Goal: Information Seeking & Learning: Learn about a topic

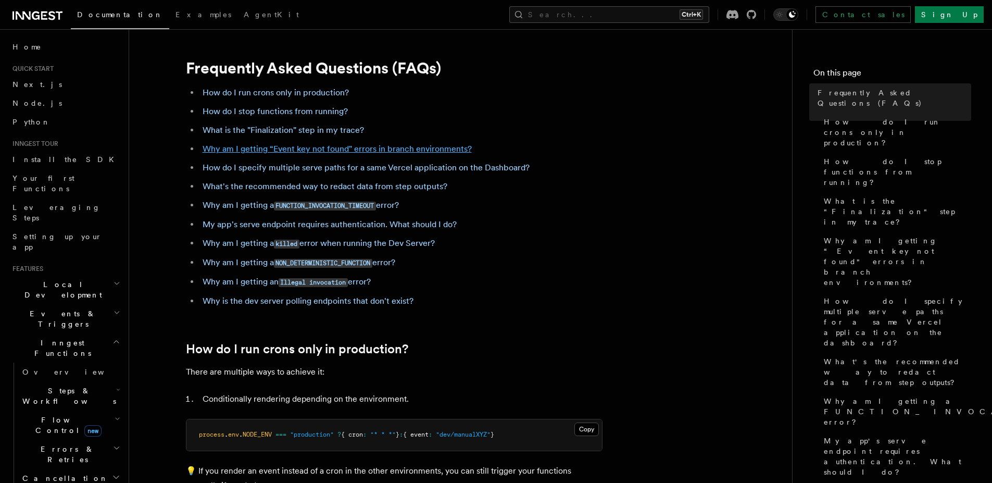
click at [424, 148] on link "Why am I getting “Event key not found" errors in branch environments?" at bounding box center [337, 149] width 269 height 10
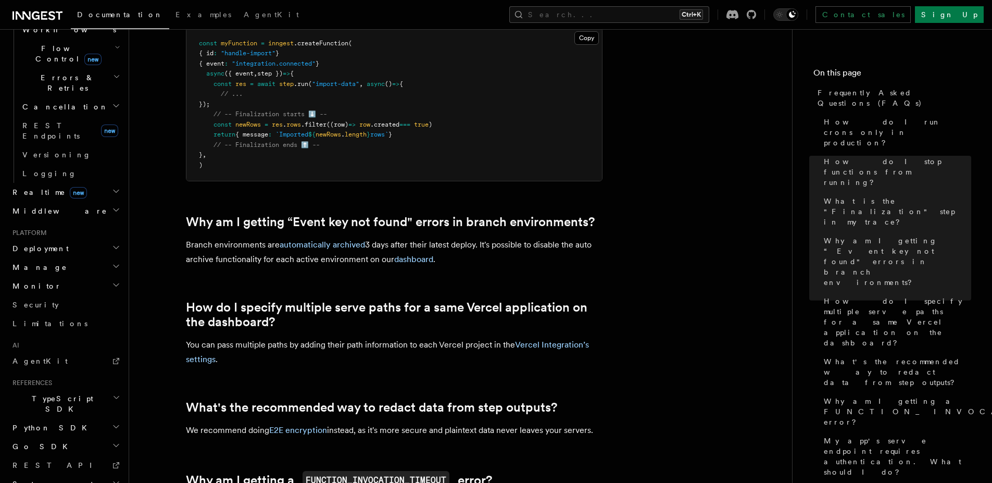
scroll to position [569, 0]
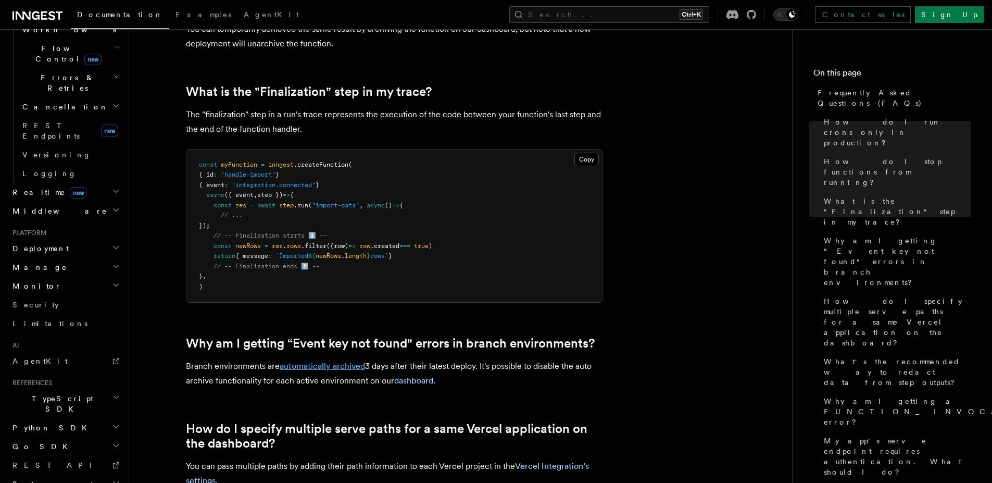
click at [308, 366] on link "automatically archived" at bounding box center [322, 366] width 85 height 10
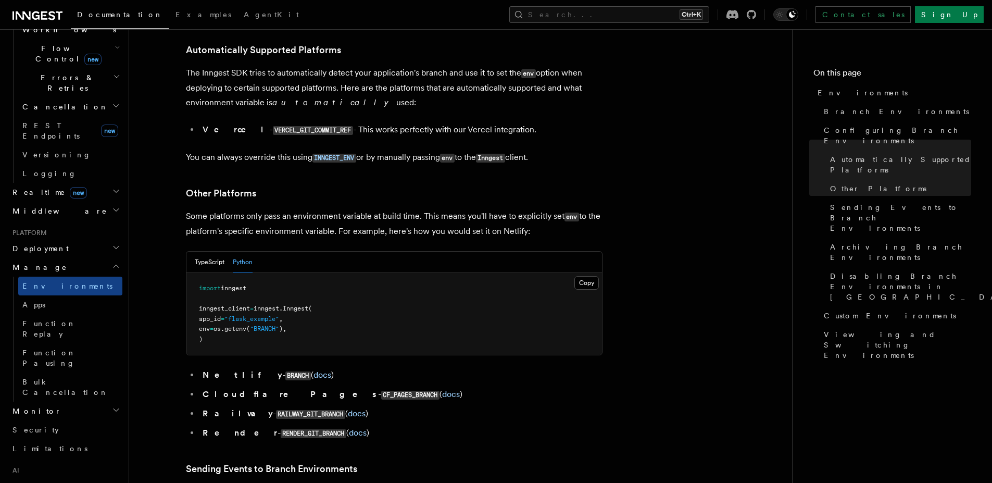
scroll to position [1226, 0]
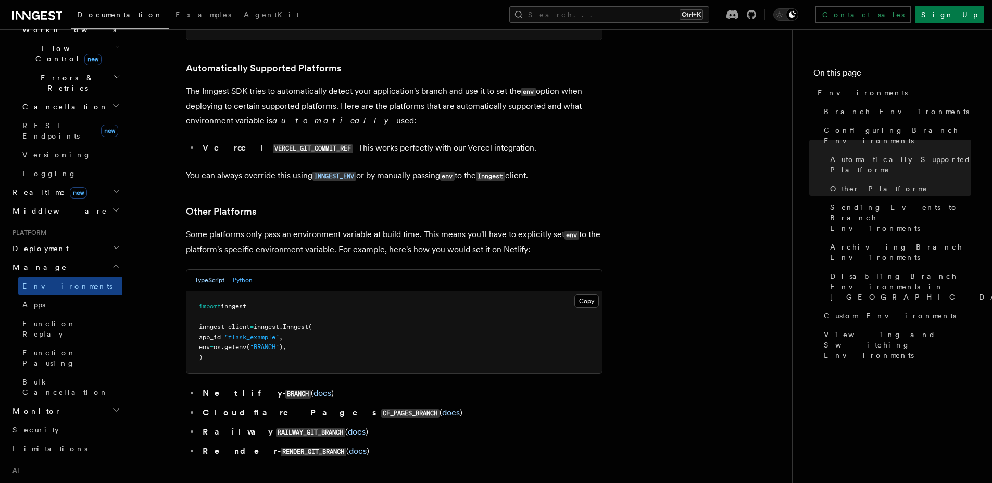
click at [211, 270] on button "TypeScript" at bounding box center [210, 280] width 30 height 21
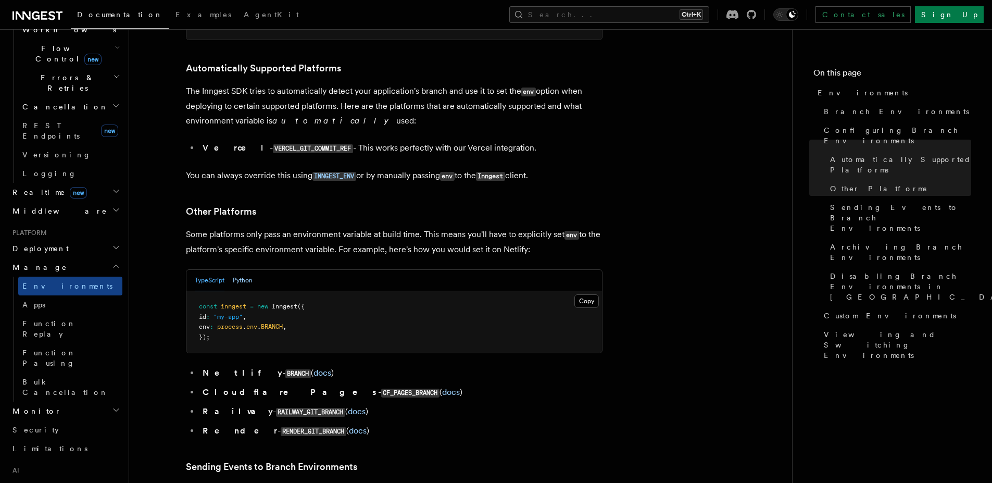
click at [250, 270] on button "Python" at bounding box center [243, 280] width 20 height 21
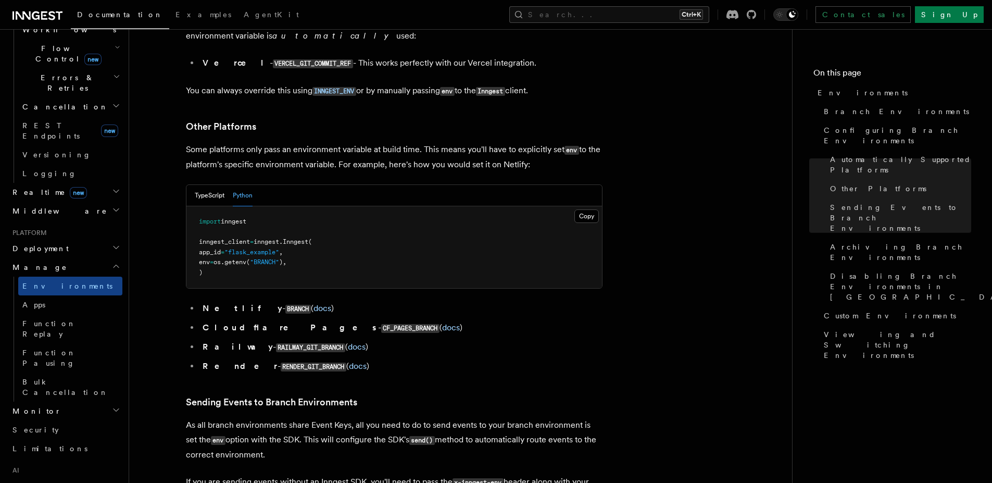
scroll to position [1289, 0]
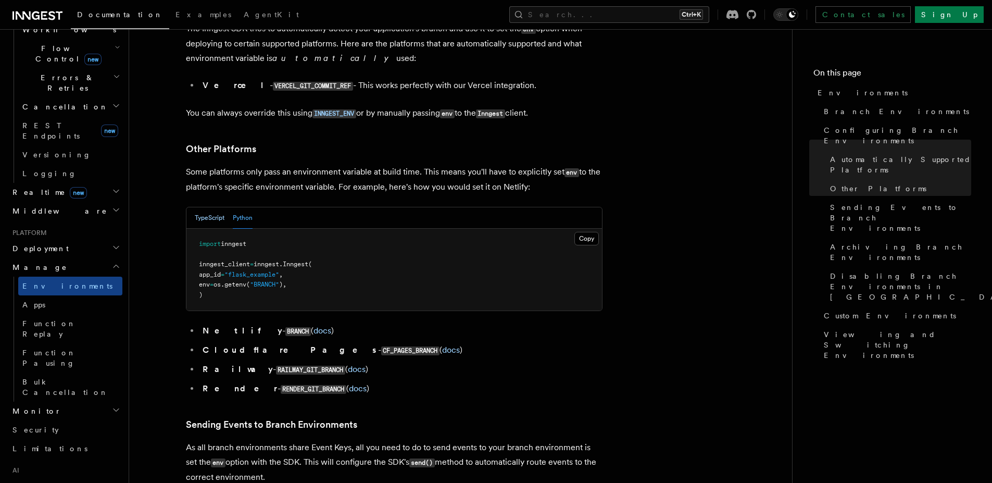
click at [202, 207] on button "TypeScript" at bounding box center [210, 217] width 30 height 21
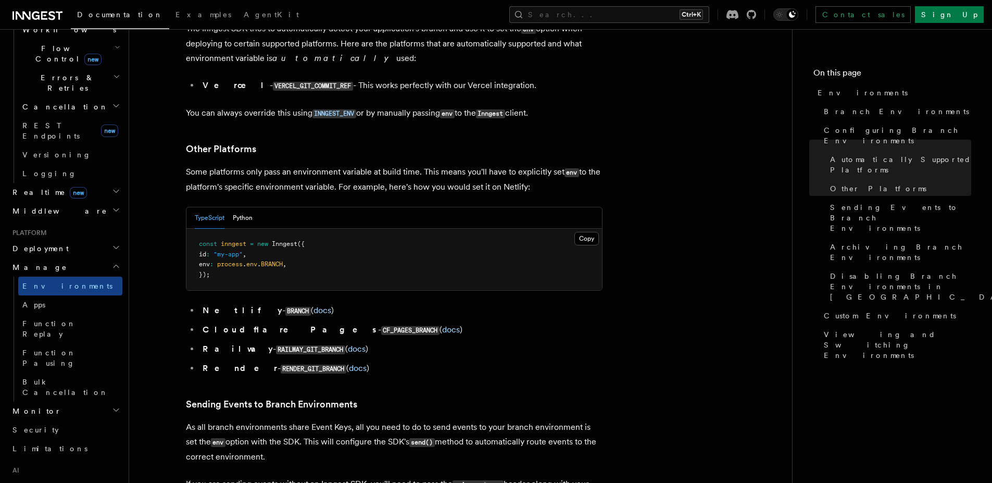
click at [254, 207] on div "TypeScript Python" at bounding box center [394, 217] width 416 height 21
click at [249, 207] on button "Python" at bounding box center [243, 217] width 20 height 21
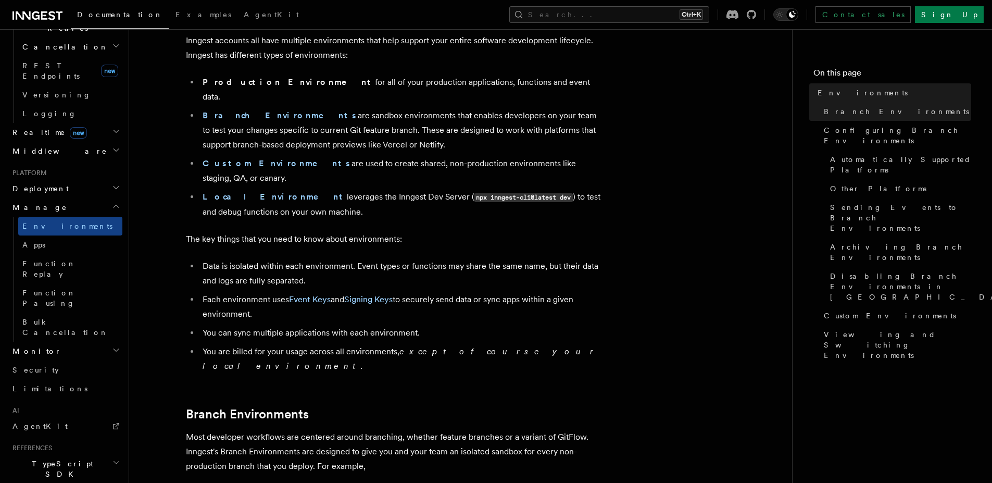
scroll to position [465, 0]
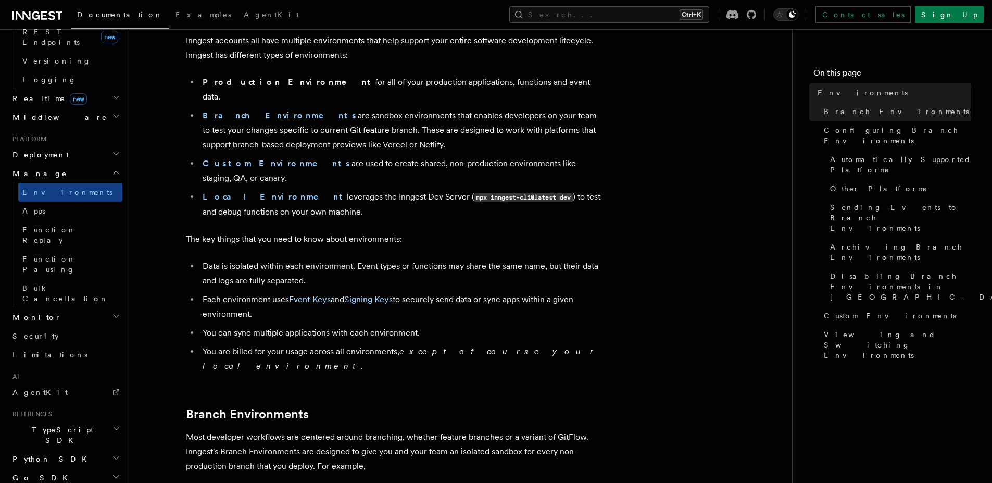
click at [88, 468] on h2 "Go SDK" at bounding box center [65, 477] width 114 height 19
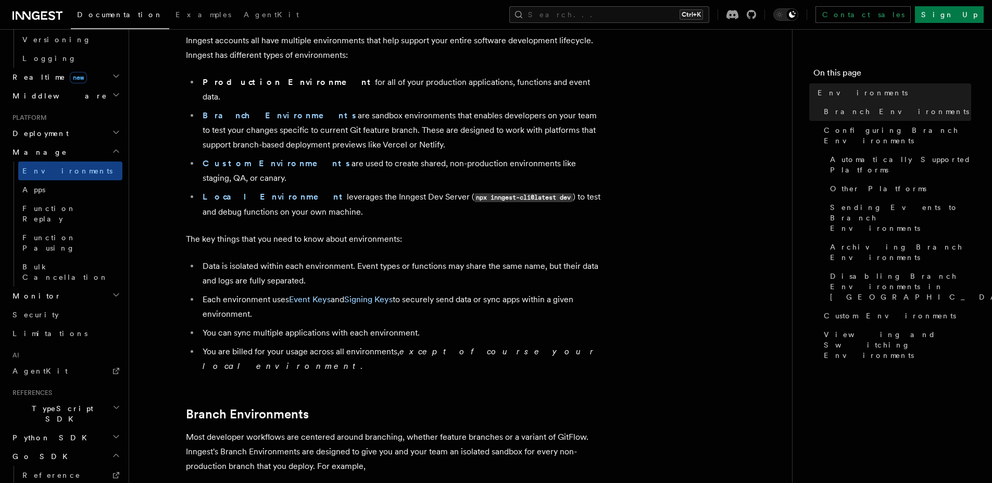
scroll to position [502, 0]
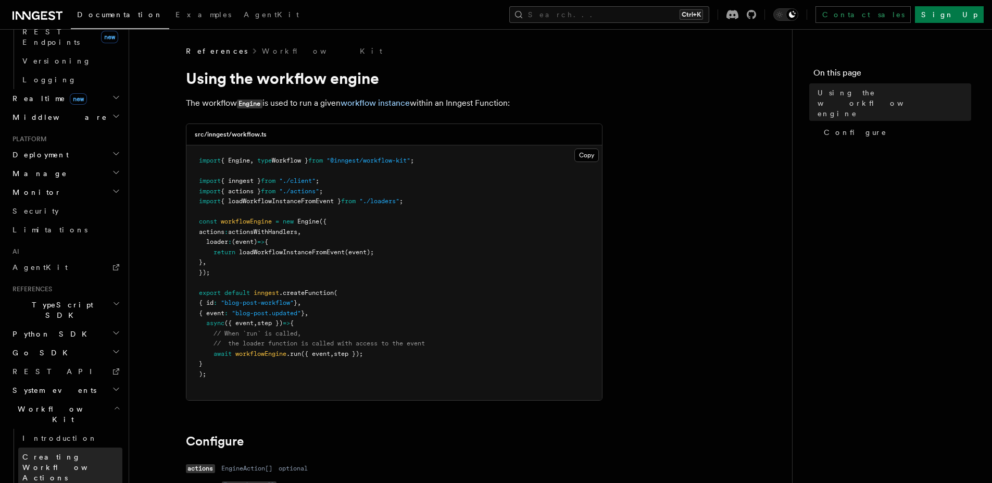
click at [92, 453] on span "Creating Workflow Actions" at bounding box center [67, 467] width 91 height 29
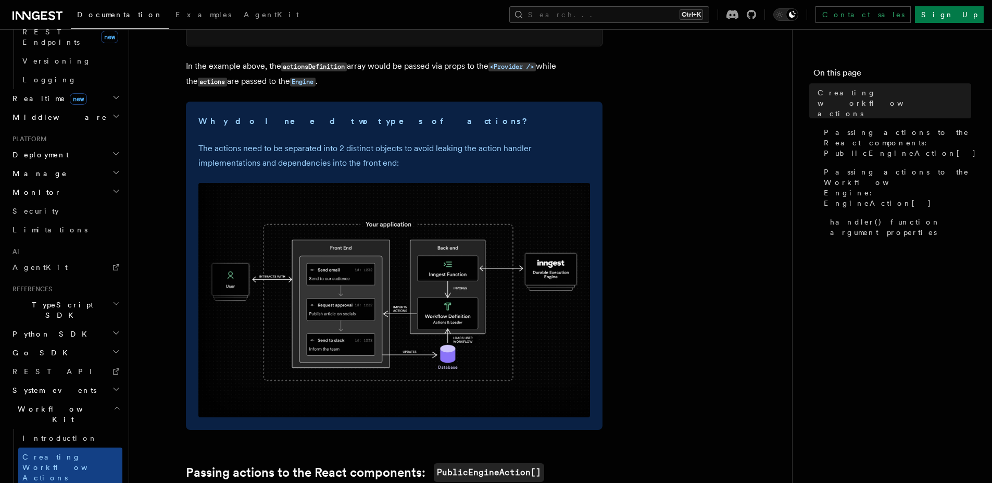
scroll to position [312, 0]
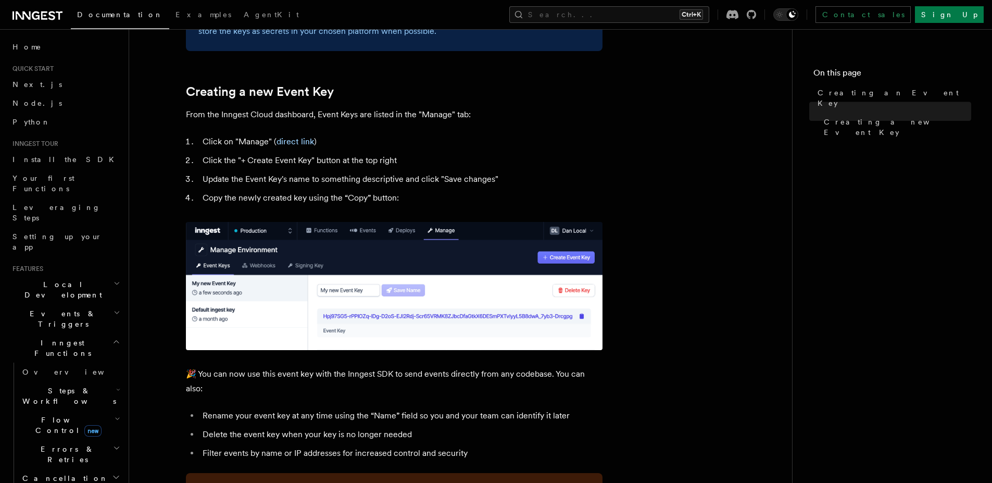
scroll to position [375, 0]
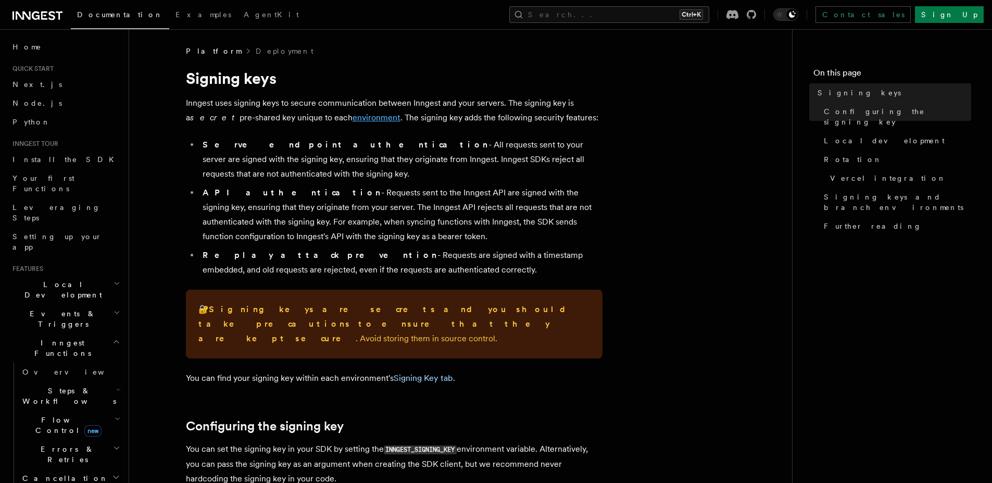
click at [353, 121] on link "environment" at bounding box center [377, 117] width 48 height 10
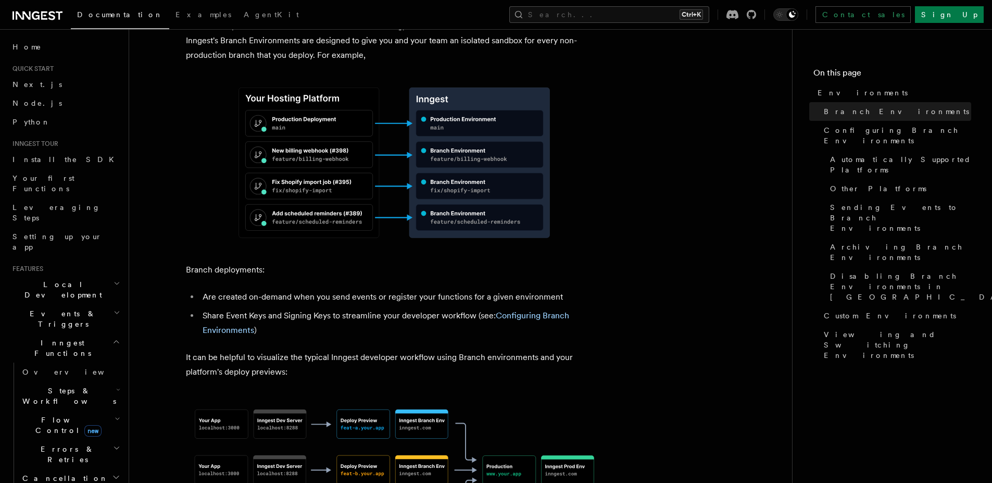
scroll to position [562, 0]
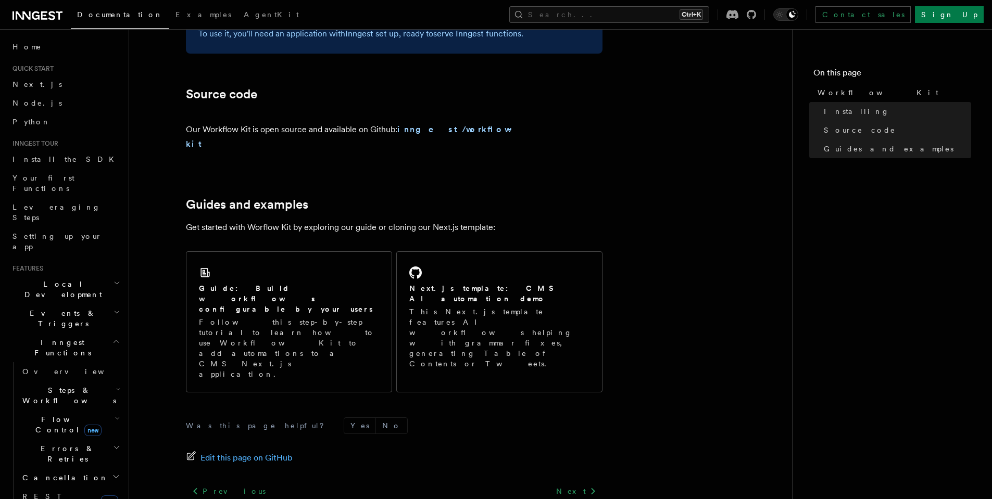
scroll to position [607, 0]
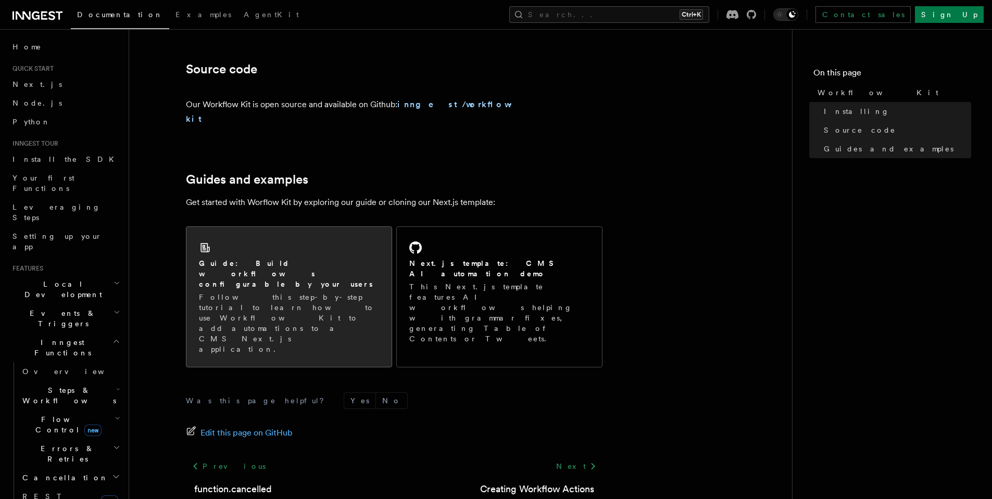
click at [344, 292] on p "Follow this step-by-step tutorial to learn how to use Workflow Kit to add autom…" at bounding box center [289, 323] width 180 height 62
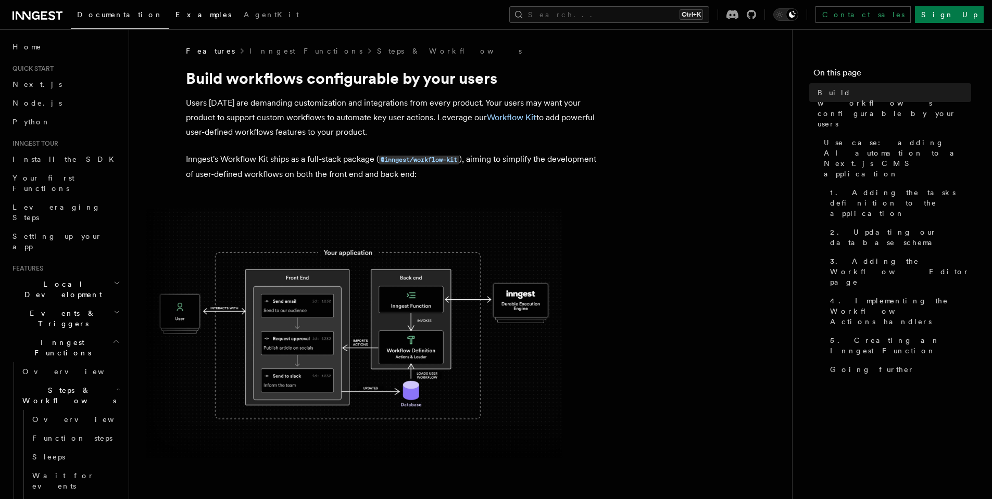
click at [169, 22] on link "Examples" at bounding box center [203, 15] width 68 height 25
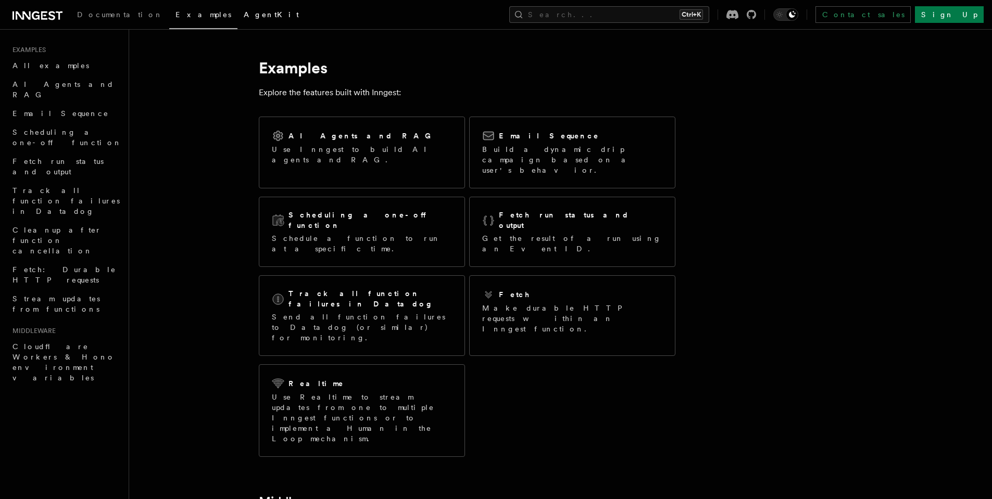
click at [237, 19] on link "AgentKit" at bounding box center [271, 15] width 68 height 25
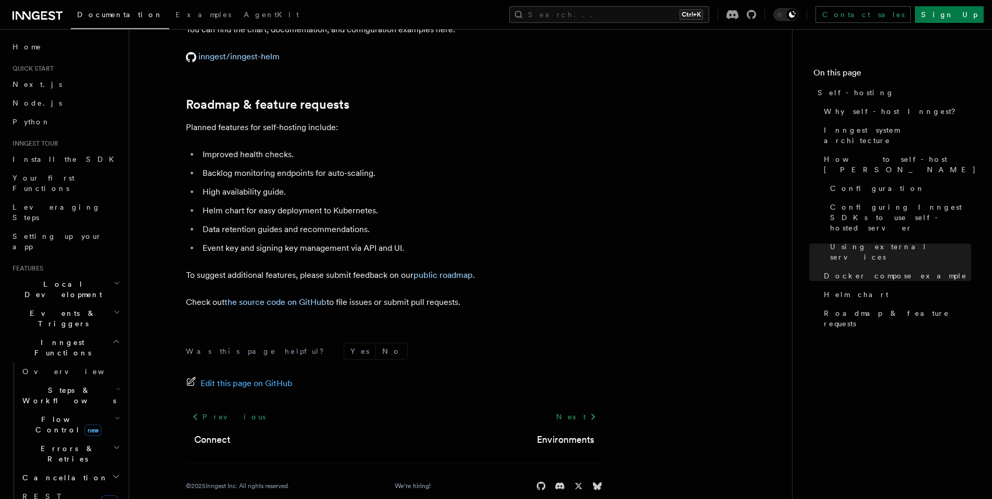
scroll to position [437, 0]
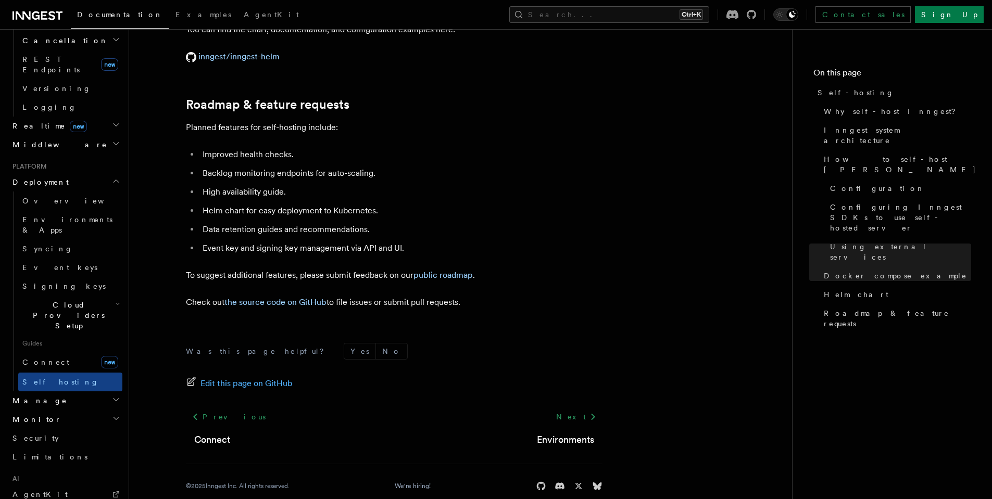
click at [24, 410] on h2 "Monitor" at bounding box center [65, 419] width 114 height 19
click at [67, 392] on h2 "Manage" at bounding box center [65, 401] width 114 height 19
click at [69, 410] on link "Environments" at bounding box center [70, 419] width 104 height 19
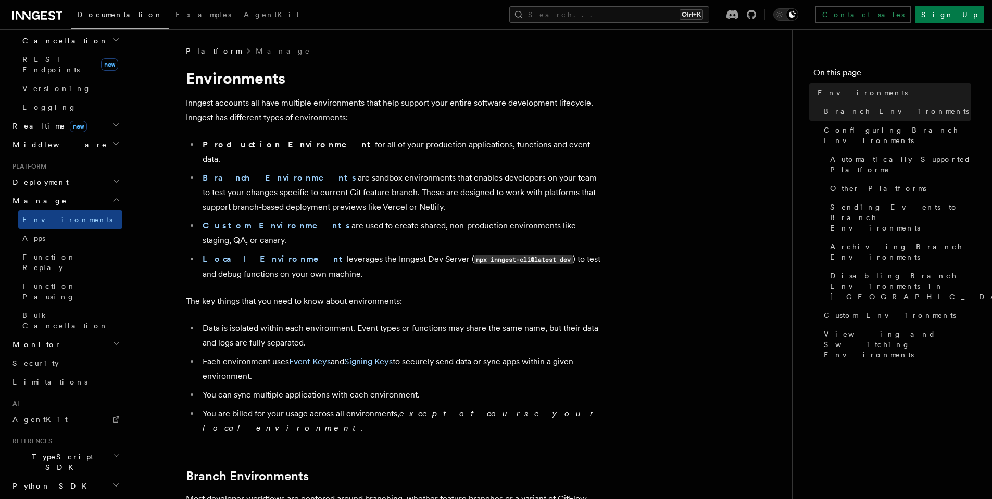
click at [51, 335] on h2 "Monitor" at bounding box center [65, 344] width 114 height 19
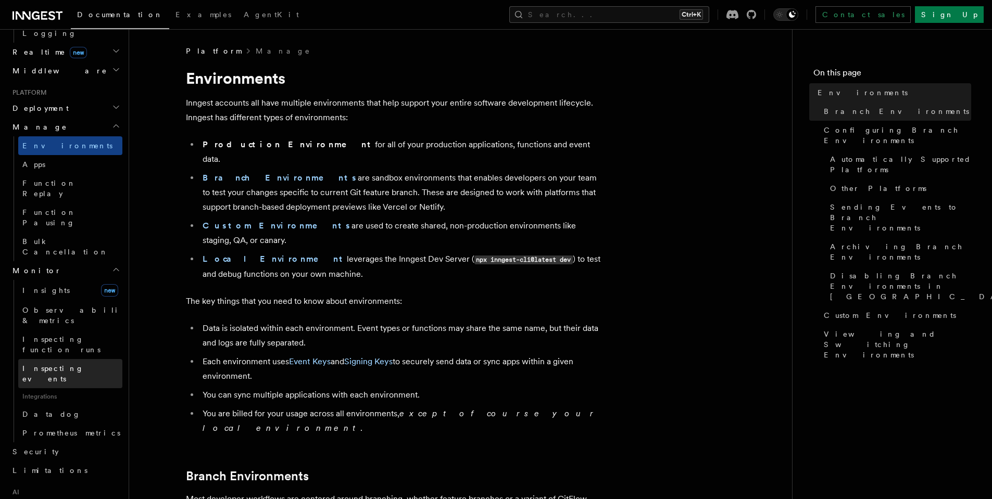
scroll to position [580, 0]
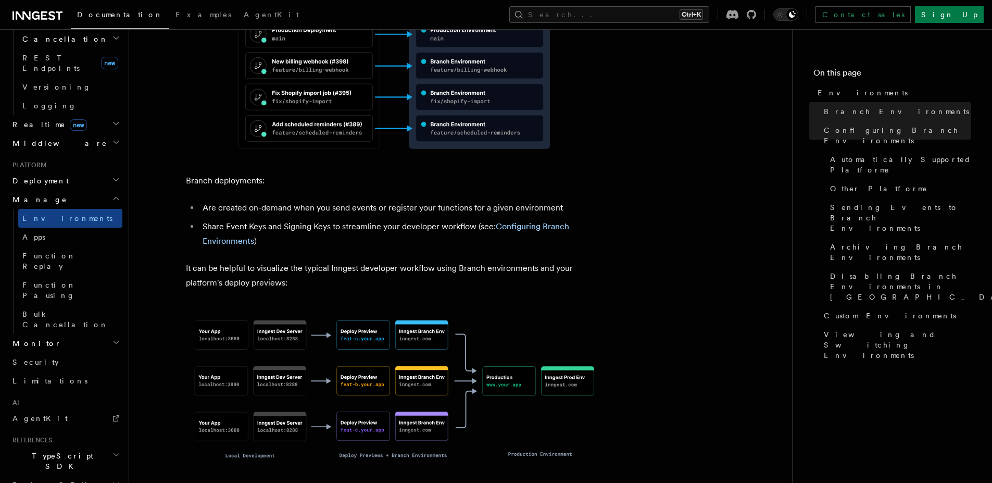
scroll to position [465, 0]
